Goal: Book appointment/travel/reservation

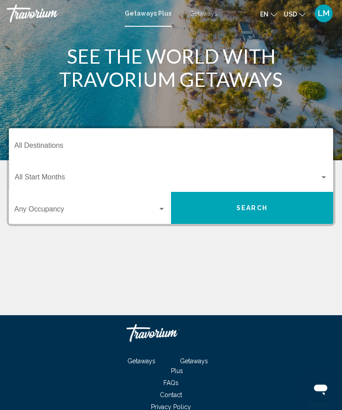
click at [78, 146] on input "Destination All Destinations" at bounding box center [170, 147] width 313 height 8
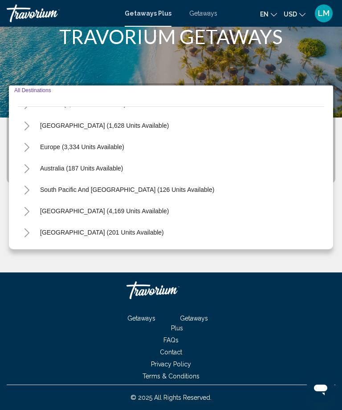
scroll to position [83, 0]
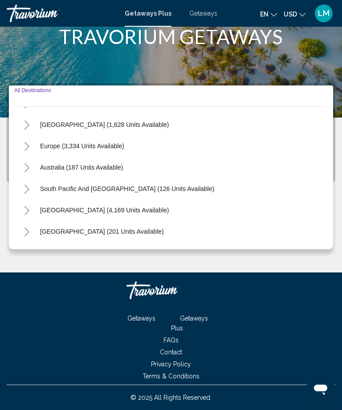
click at [24, 146] on icon "Toggle Europe (3,334 units available)" at bounding box center [27, 146] width 7 height 9
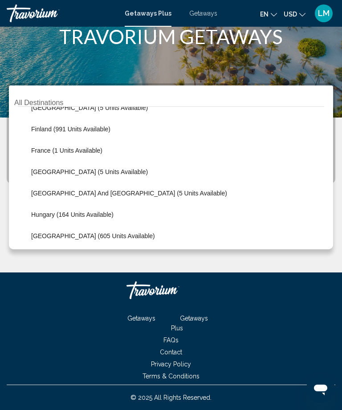
scroll to position [172, 0]
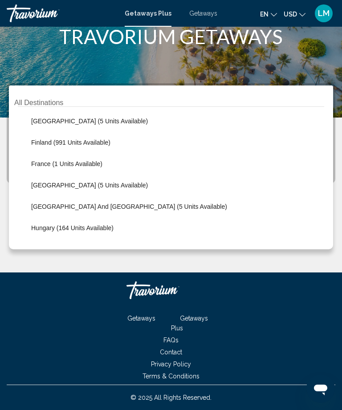
click at [87, 167] on span "France (1 units available)" at bounding box center [66, 163] width 71 height 7
type input "**********"
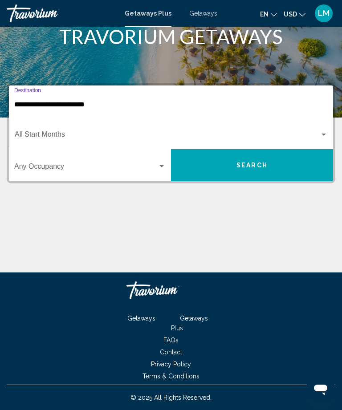
click at [104, 138] on span "Search widget" at bounding box center [167, 136] width 305 height 8
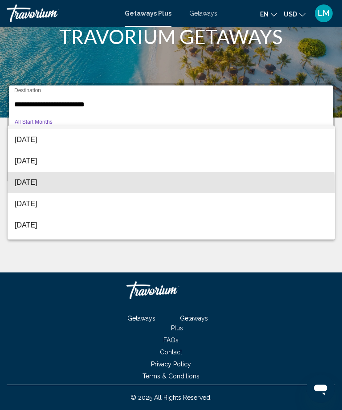
scroll to position [26, 0]
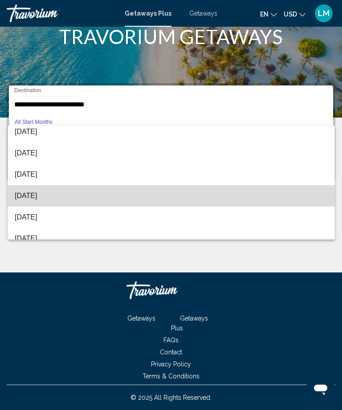
click at [55, 199] on span "[DATE]" at bounding box center [171, 195] width 313 height 21
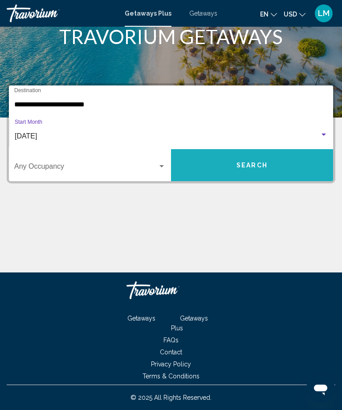
click at [247, 166] on span "Search" at bounding box center [251, 165] width 31 height 7
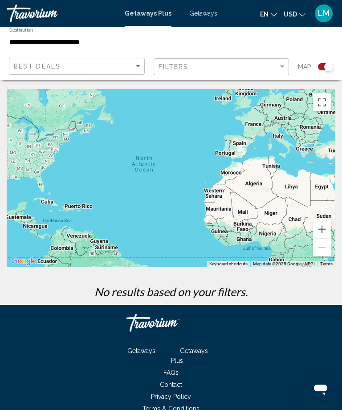
click at [199, 16] on span "Getaways" at bounding box center [203, 13] width 28 height 7
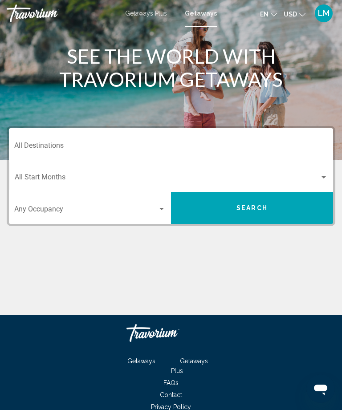
click at [110, 138] on div "Destination All Destinations" at bounding box center [170, 144] width 313 height 28
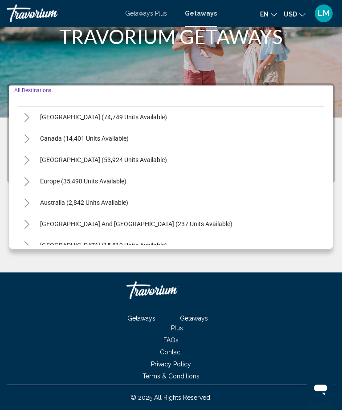
scroll to position [48, 0]
click at [29, 184] on icon "Toggle Europe (35,498 units available)" at bounding box center [27, 181] width 7 height 9
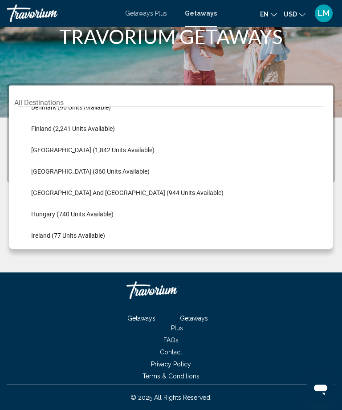
scroll to position [228, 0]
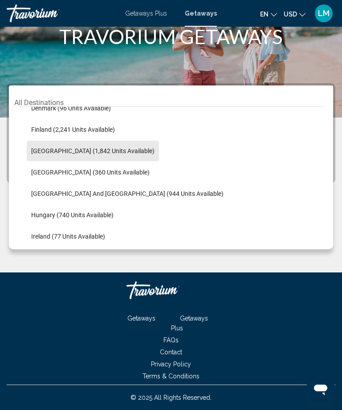
click at [94, 153] on span "[GEOGRAPHIC_DATA] (1,842 units available)" at bounding box center [92, 150] width 123 height 7
type input "**********"
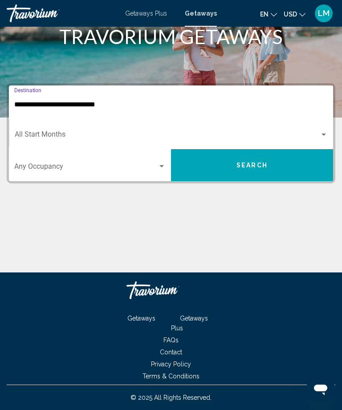
click at [71, 132] on span "Search widget" at bounding box center [167, 136] width 305 height 8
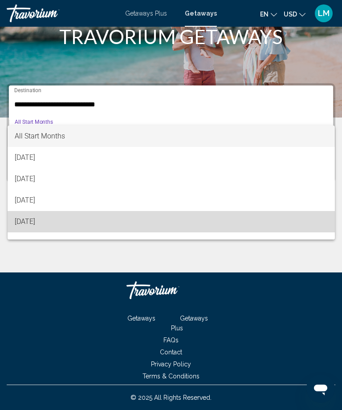
click at [57, 228] on span "[DATE]" at bounding box center [171, 221] width 313 height 21
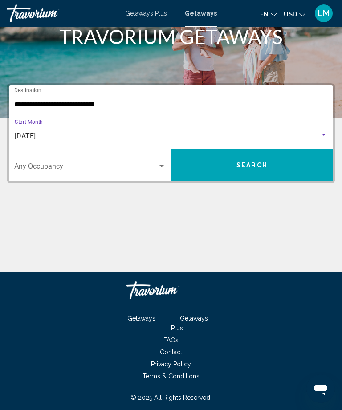
click at [256, 163] on span "Search" at bounding box center [251, 165] width 31 height 7
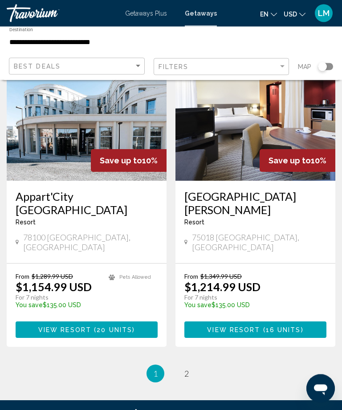
scroll to position [1722, 0]
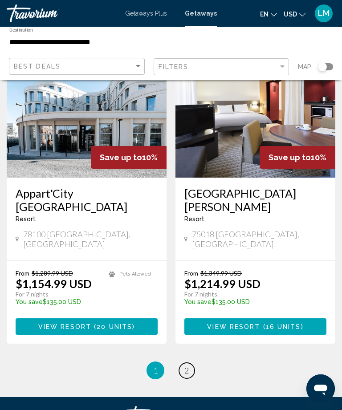
click at [184, 366] on span "2" at bounding box center [186, 371] width 4 height 10
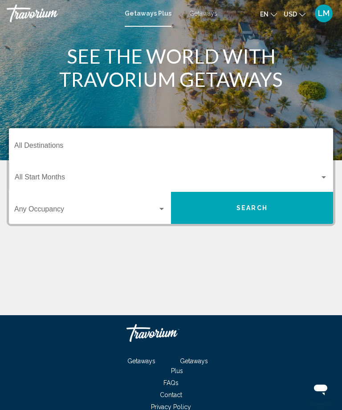
click at [57, 144] on input "Destination All Destinations" at bounding box center [170, 147] width 313 height 8
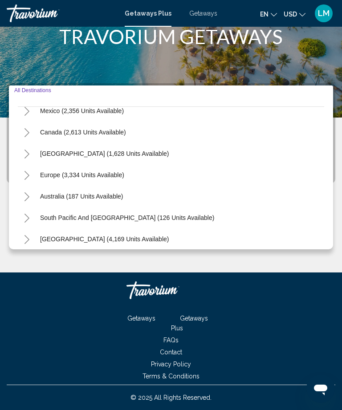
scroll to position [53, 0]
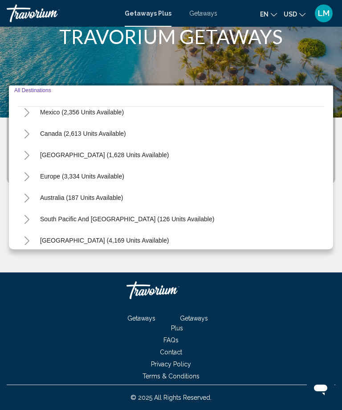
click at [24, 173] on icon "Toggle Europe (3,334 units available)" at bounding box center [27, 176] width 7 height 9
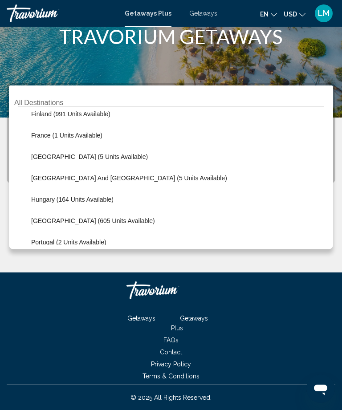
scroll to position [206, 0]
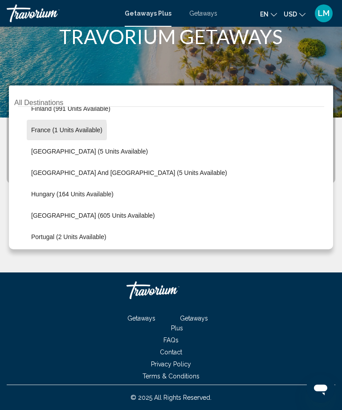
click at [47, 131] on span "France (1 units available)" at bounding box center [66, 129] width 71 height 7
type input "**********"
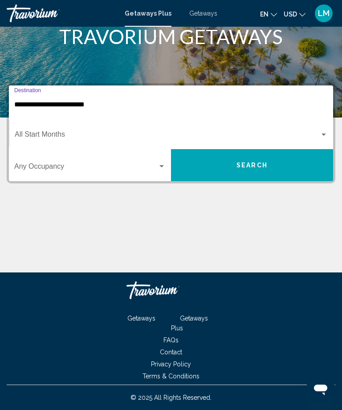
click at [157, 167] on span "Search widget" at bounding box center [85, 168] width 143 height 8
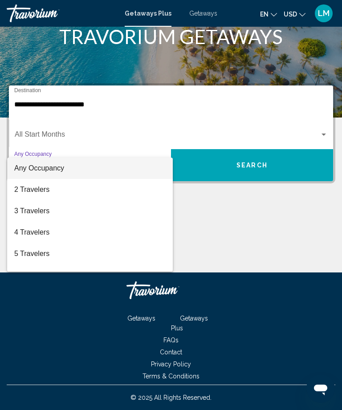
click at [177, 114] on div at bounding box center [171, 205] width 342 height 410
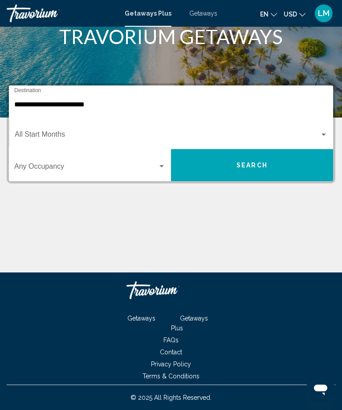
click at [48, 127] on div "Start Month All Start Months" at bounding box center [171, 133] width 313 height 28
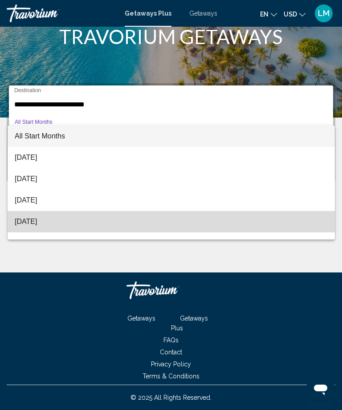
click at [56, 223] on span "[DATE]" at bounding box center [171, 221] width 313 height 21
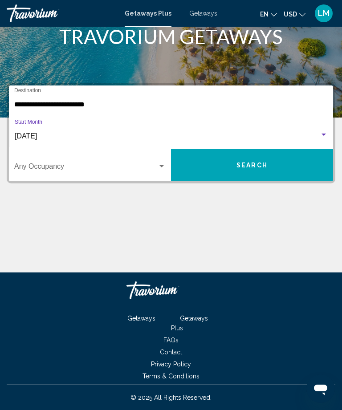
click at [268, 167] on button "Search" at bounding box center [252, 165] width 162 height 32
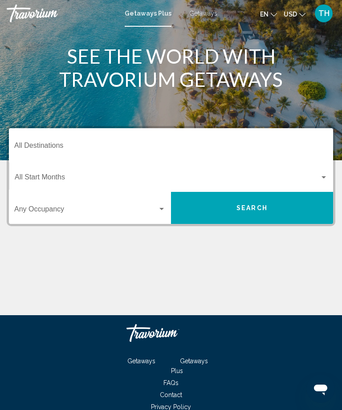
click at [79, 143] on input "Destination All Destinations" at bounding box center [170, 147] width 313 height 8
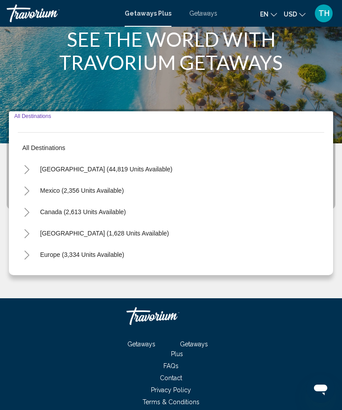
scroll to position [43, 0]
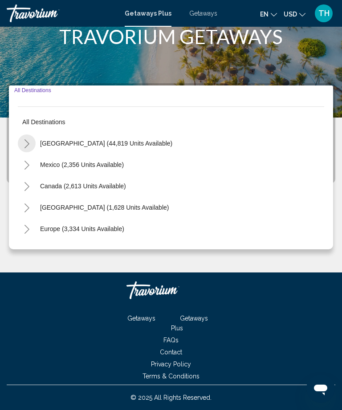
click at [25, 142] on icon "Toggle United States (44,819 units available)" at bounding box center [27, 143] width 7 height 9
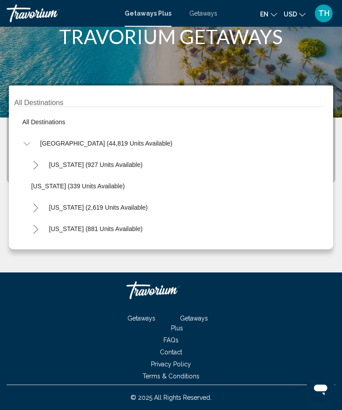
scroll to position [0, 0]
click at [205, 156] on div "[US_STATE] (927 units available)" at bounding box center [175, 164] width 297 height 21
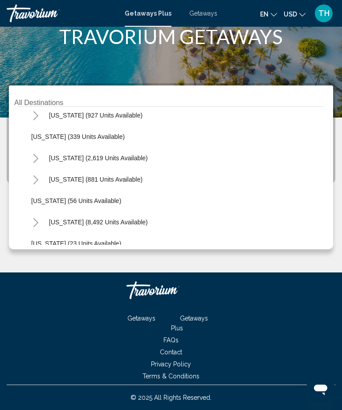
scroll to position [52, 0]
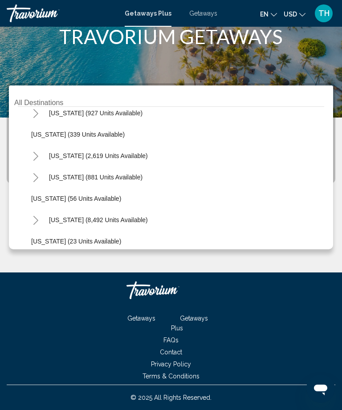
click at [34, 219] on icon "Toggle Florida (8,492 units available)" at bounding box center [36, 220] width 7 height 9
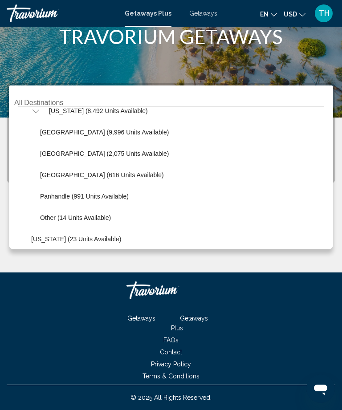
scroll to position [160, 0]
click at [61, 131] on span "[GEOGRAPHIC_DATA] (9,996 units available)" at bounding box center [104, 132] width 129 height 7
type input "**********"
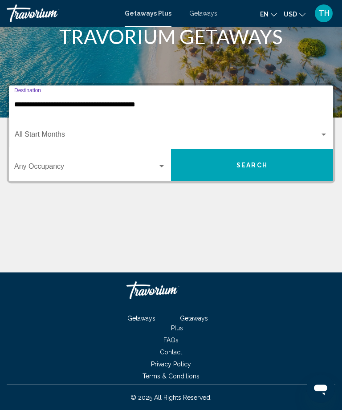
click at [76, 132] on span "Search widget" at bounding box center [167, 136] width 305 height 8
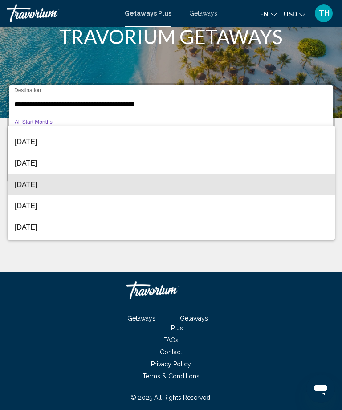
scroll to position [121, 0]
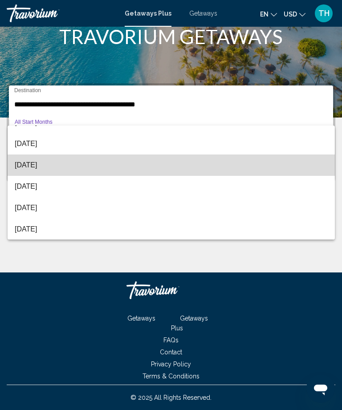
click at [36, 169] on span "[DATE]" at bounding box center [171, 164] width 313 height 21
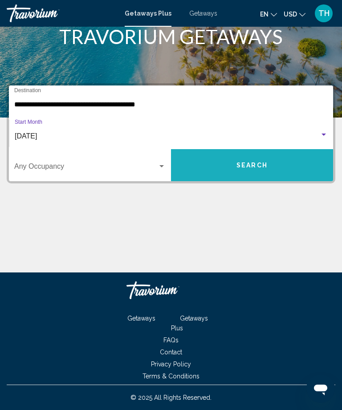
click at [261, 162] on span "Search" at bounding box center [251, 165] width 31 height 7
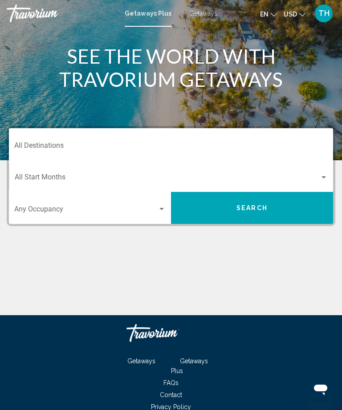
click at [121, 143] on input "Destination All Destinations" at bounding box center [170, 147] width 313 height 8
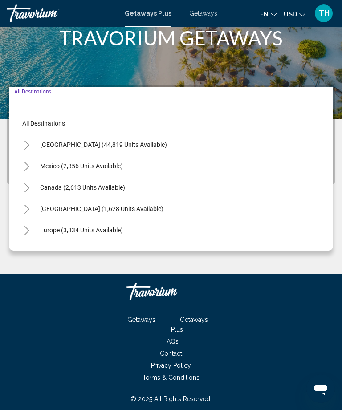
scroll to position [43, 0]
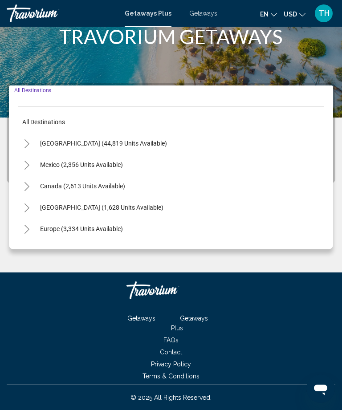
click at [25, 145] on icon "Toggle United States (44,819 units available)" at bounding box center [27, 143] width 7 height 9
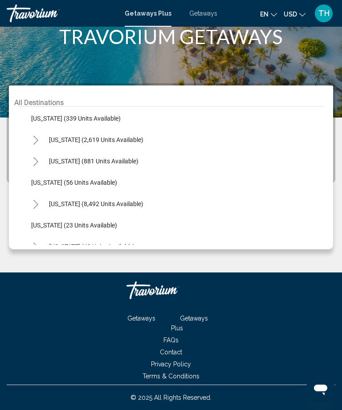
scroll to position [68, 0]
click at [30, 201] on button "Toggle Florida (8,492 units available)" at bounding box center [36, 204] width 18 height 18
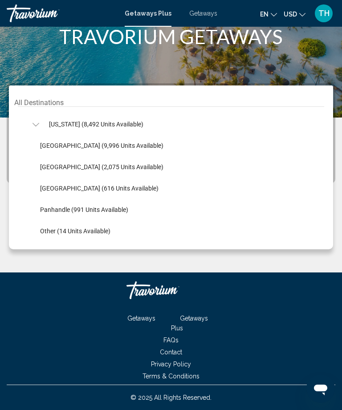
scroll to position [149, 0]
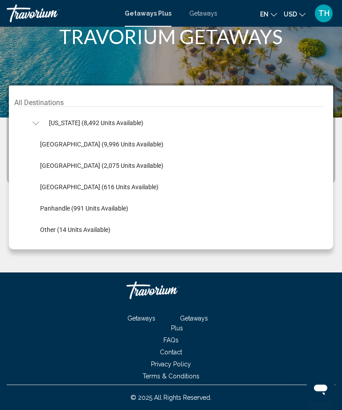
click at [199, 14] on span "Getaways" at bounding box center [203, 13] width 28 height 7
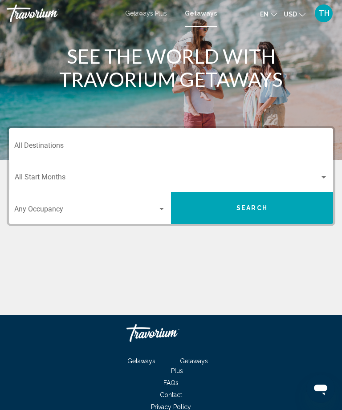
click at [93, 144] on input "Destination All Destinations" at bounding box center [170, 147] width 313 height 8
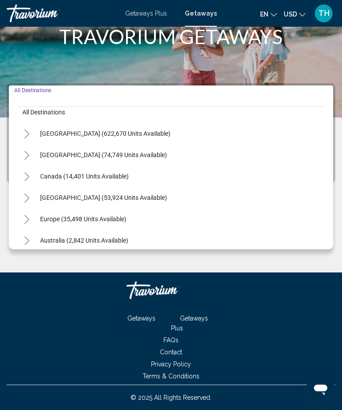
scroll to position [9, 0]
click at [24, 135] on icon "Toggle United States (622,670 units available)" at bounding box center [27, 134] width 7 height 9
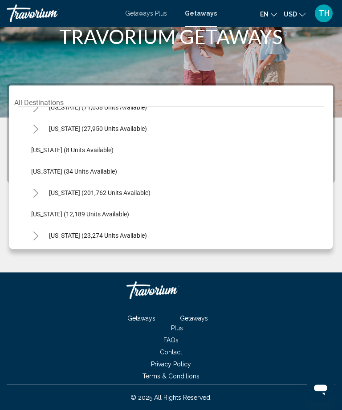
scroll to position [101, 0]
click at [33, 194] on icon "Toggle Florida (201,762 units available)" at bounding box center [36, 192] width 7 height 9
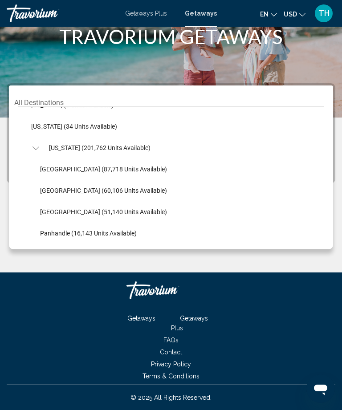
scroll to position [146, 0]
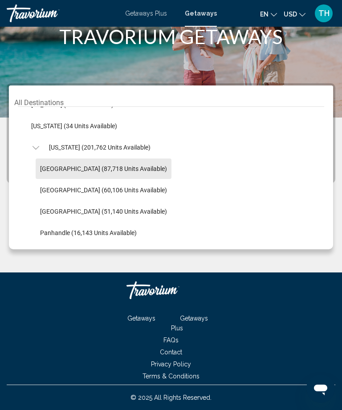
click at [120, 165] on span "[GEOGRAPHIC_DATA] (87,718 units available)" at bounding box center [103, 168] width 127 height 7
type input "**********"
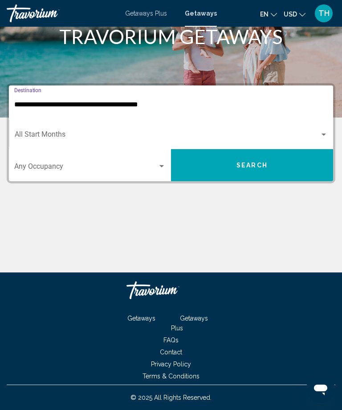
click at [57, 133] on span "Search widget" at bounding box center [167, 136] width 305 height 8
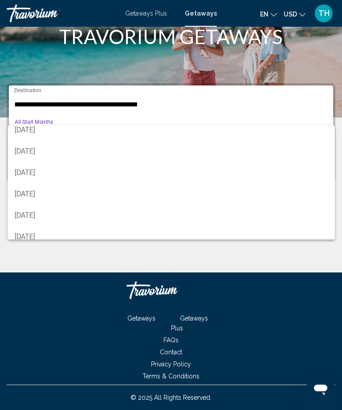
scroll to position [101, 0]
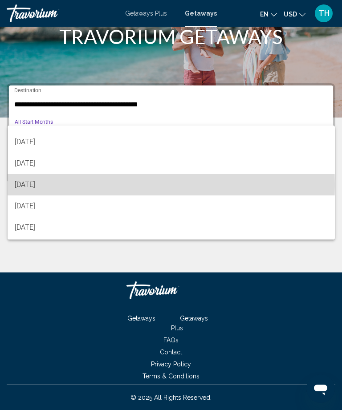
click at [39, 185] on span "[DATE]" at bounding box center [171, 184] width 313 height 21
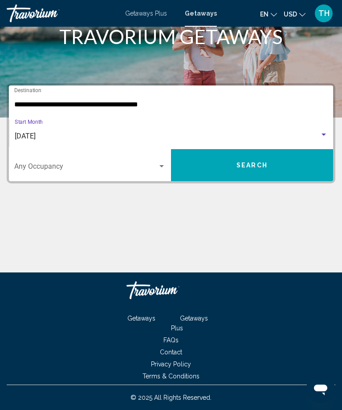
click at [263, 164] on span "Search" at bounding box center [251, 165] width 31 height 7
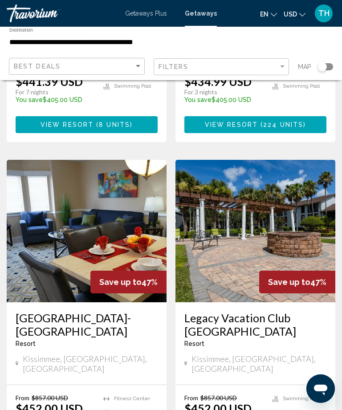
scroll to position [1735, 0]
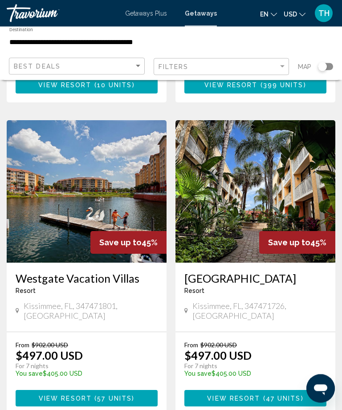
scroll to position [1666, 0]
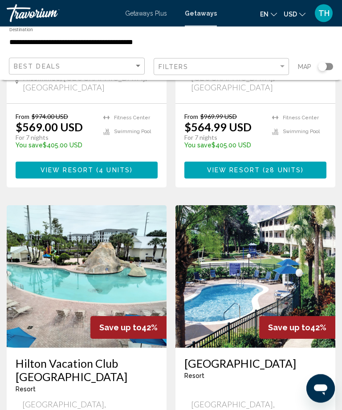
scroll to position [1617, 0]
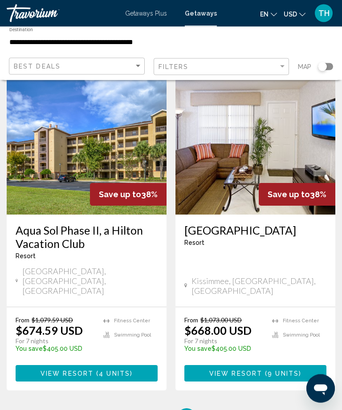
scroll to position [1802, 0]
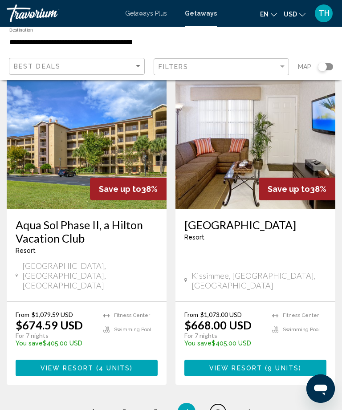
click at [220, 404] on link "page 5" at bounding box center [218, 412] width 16 height 16
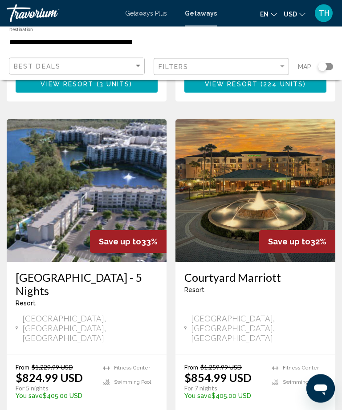
scroll to position [1704, 0]
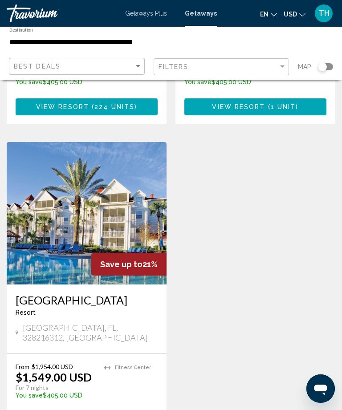
scroll to position [1735, 0]
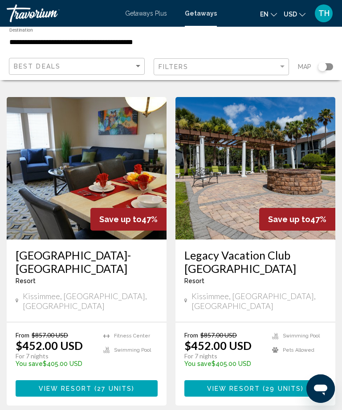
scroll to position [1802, 0]
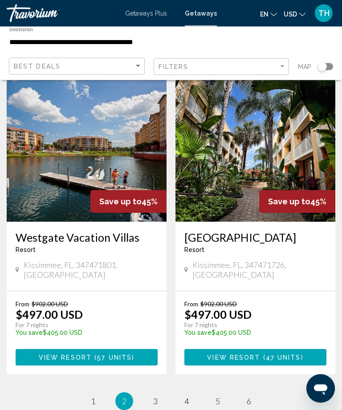
scroll to position [1707, 0]
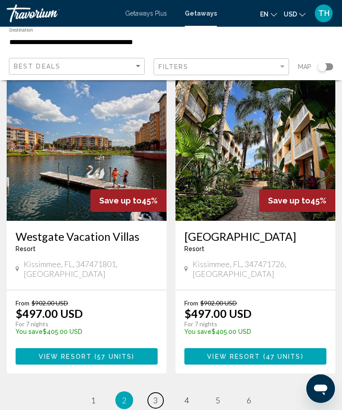
click at [152, 393] on link "page 3" at bounding box center [156, 401] width 16 height 16
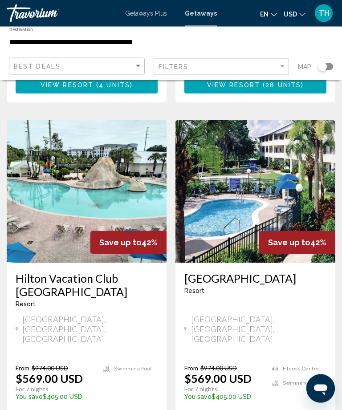
scroll to position [1703, 0]
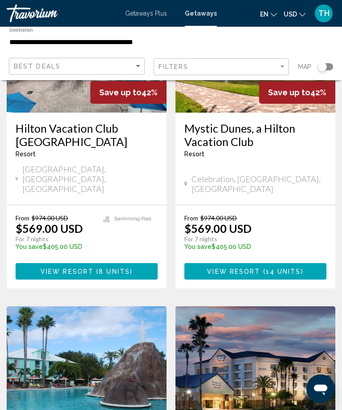
scroll to position [150, 0]
